Goal: Transaction & Acquisition: Purchase product/service

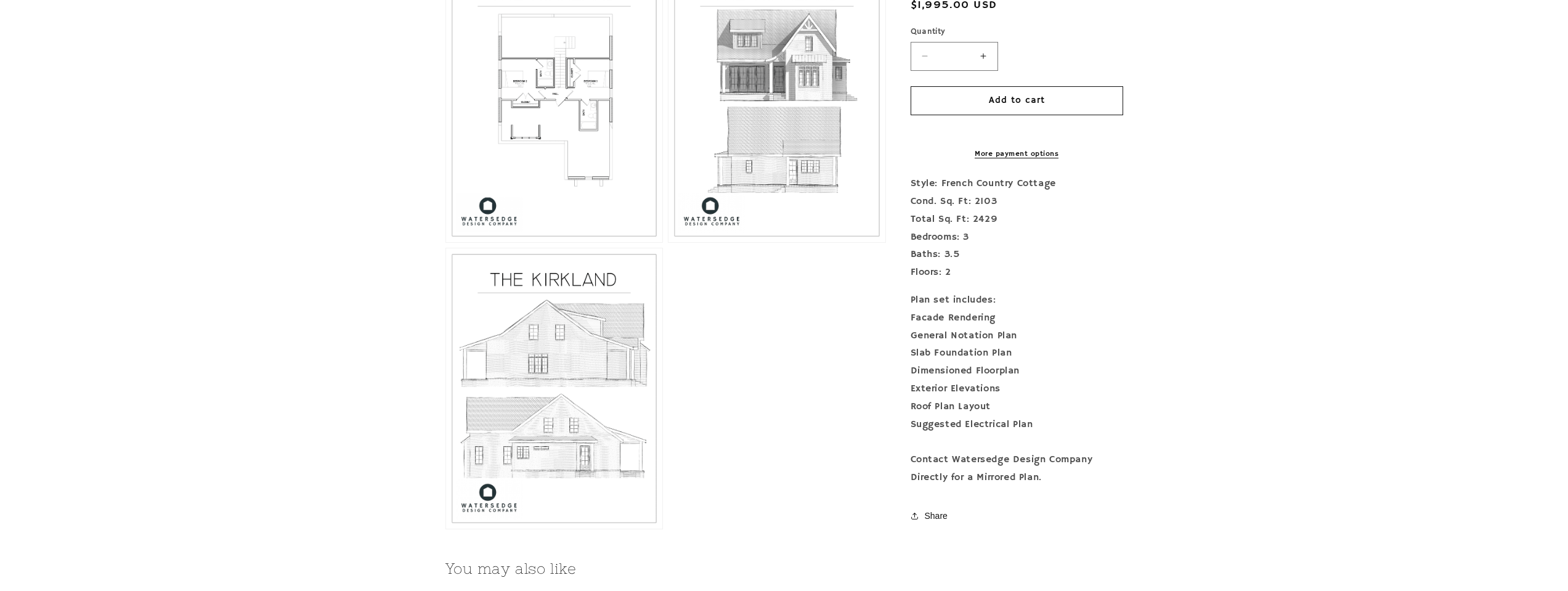
scroll to position [1418, 0]
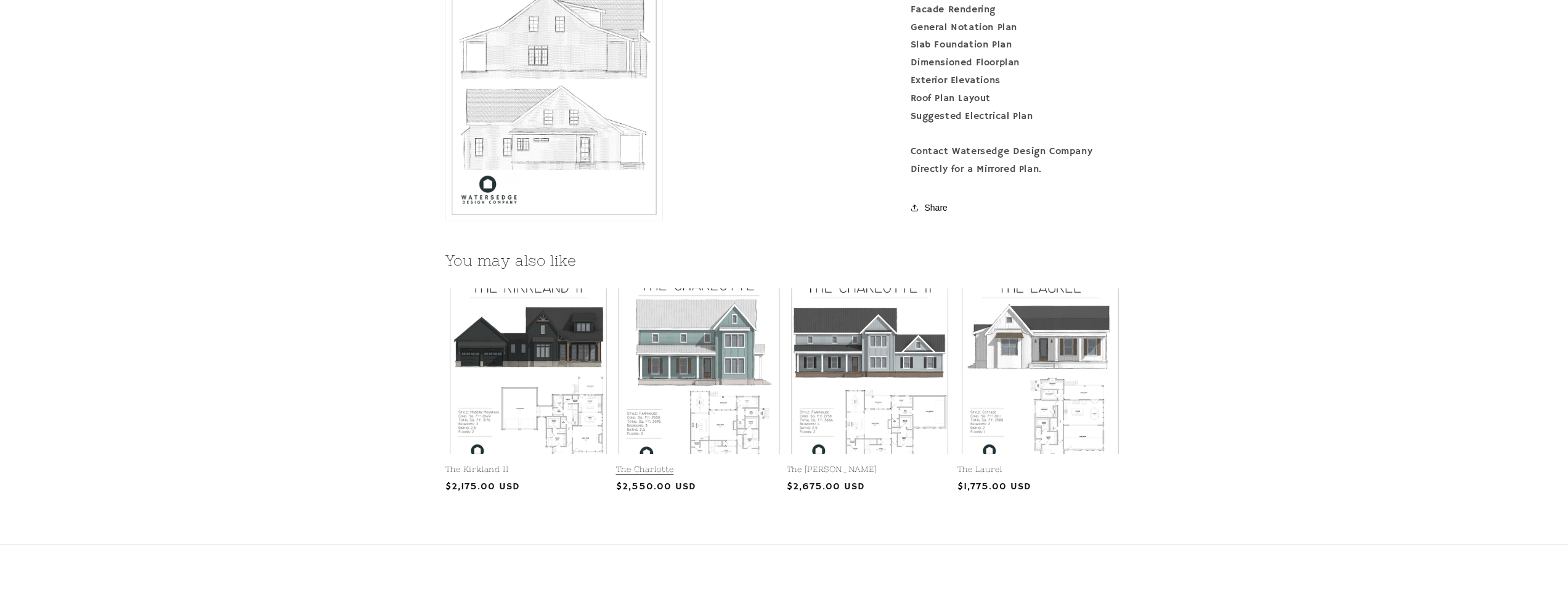
click at [709, 465] on link "The Charlotte" at bounding box center [699, 470] width 165 height 11
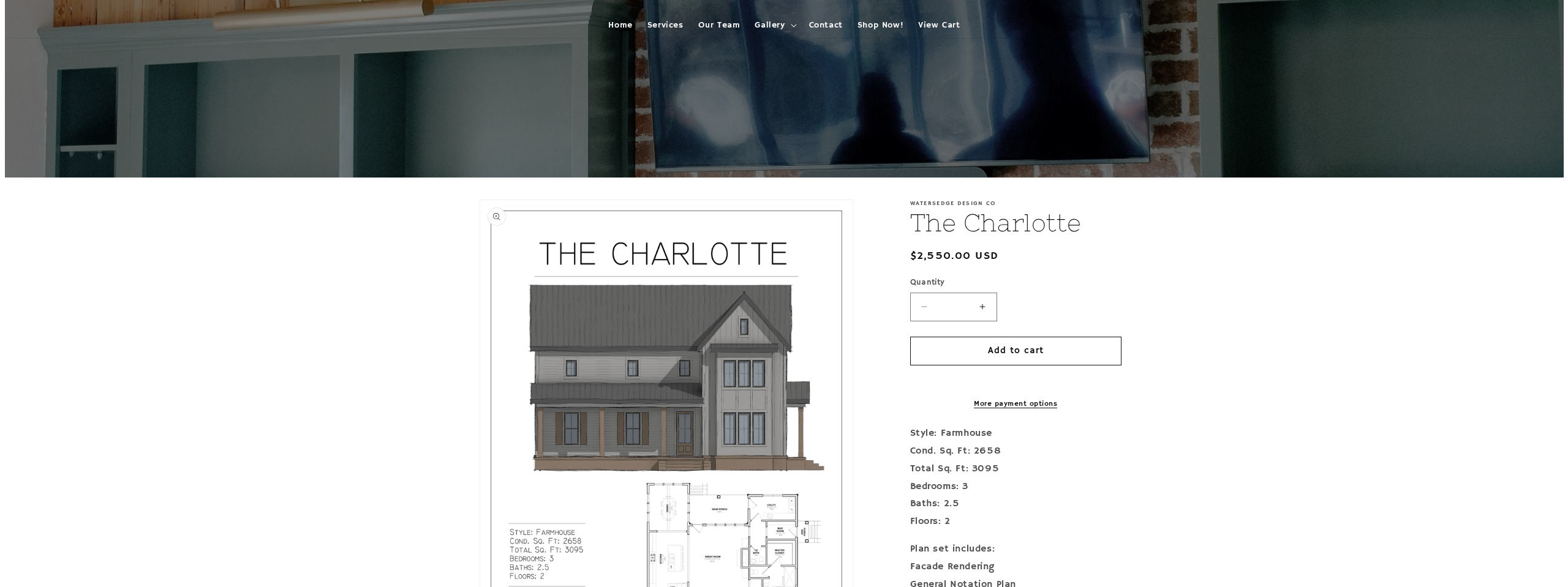
scroll to position [245, 0]
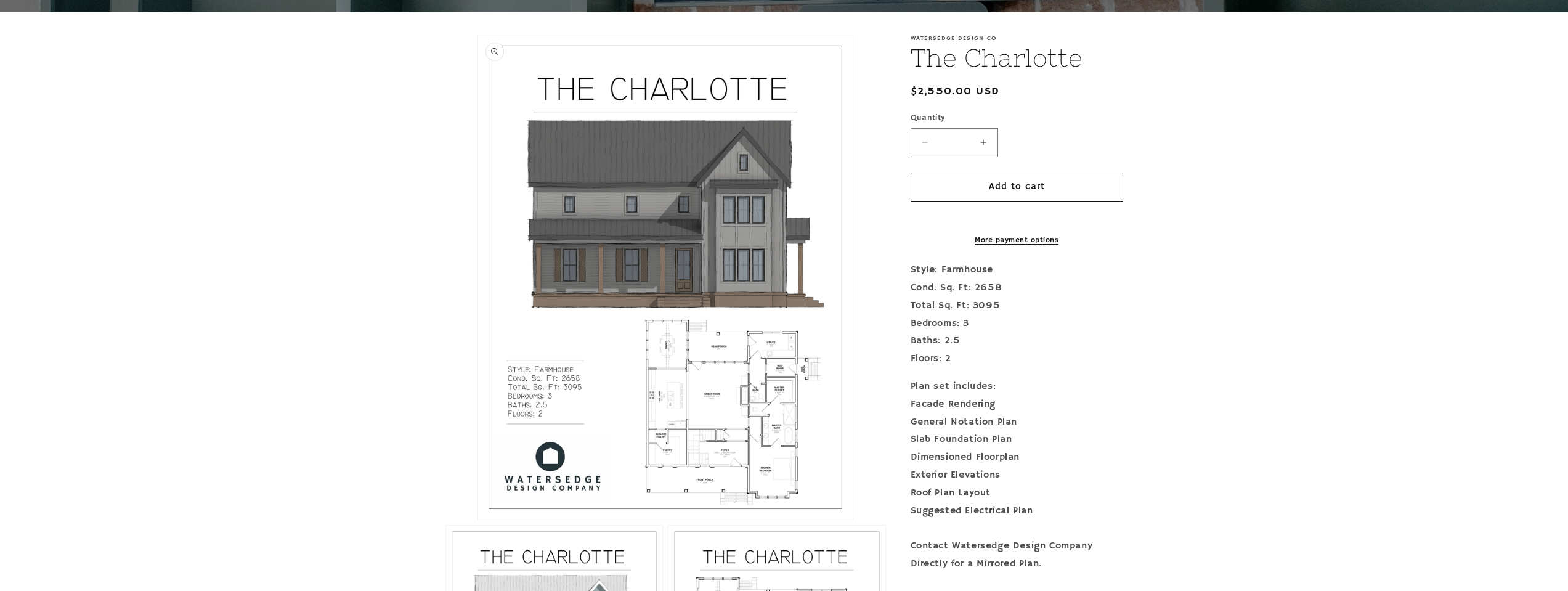
click at [478, 520] on button "Open media 1 in modal" at bounding box center [478, 520] width 0 height 0
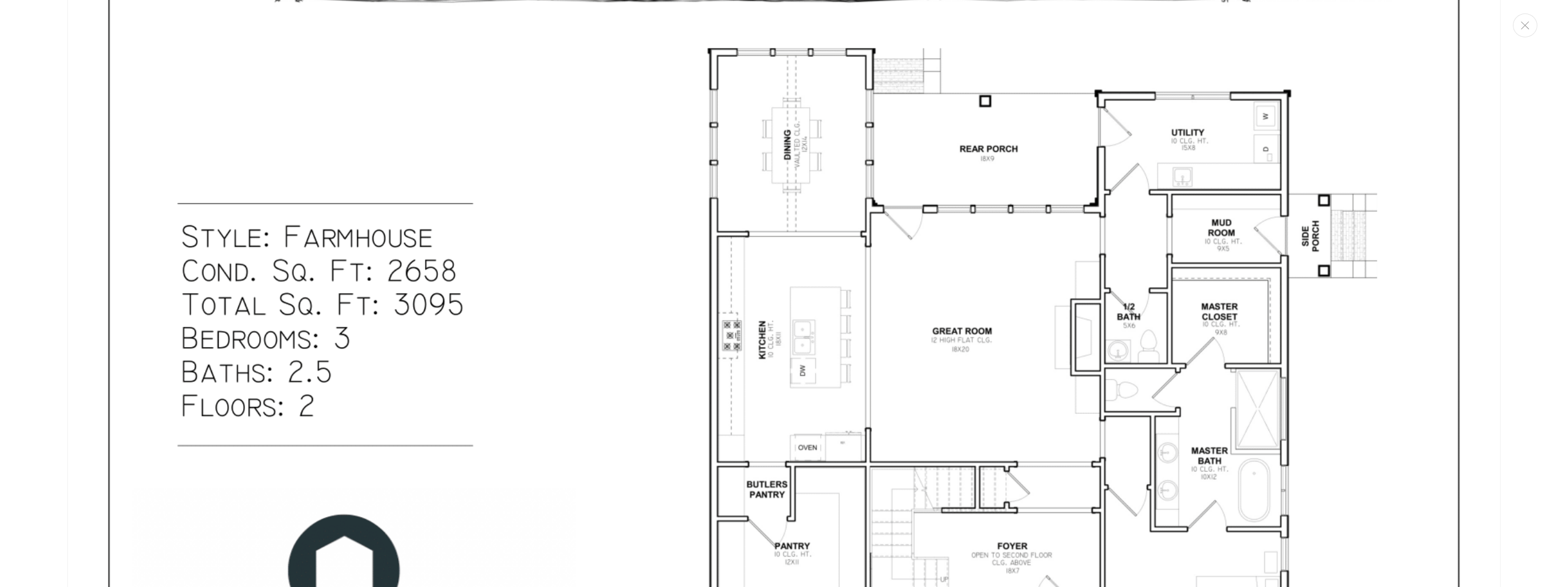
scroll to position [1053, 0]
